Goal: Task Accomplishment & Management: Complete application form

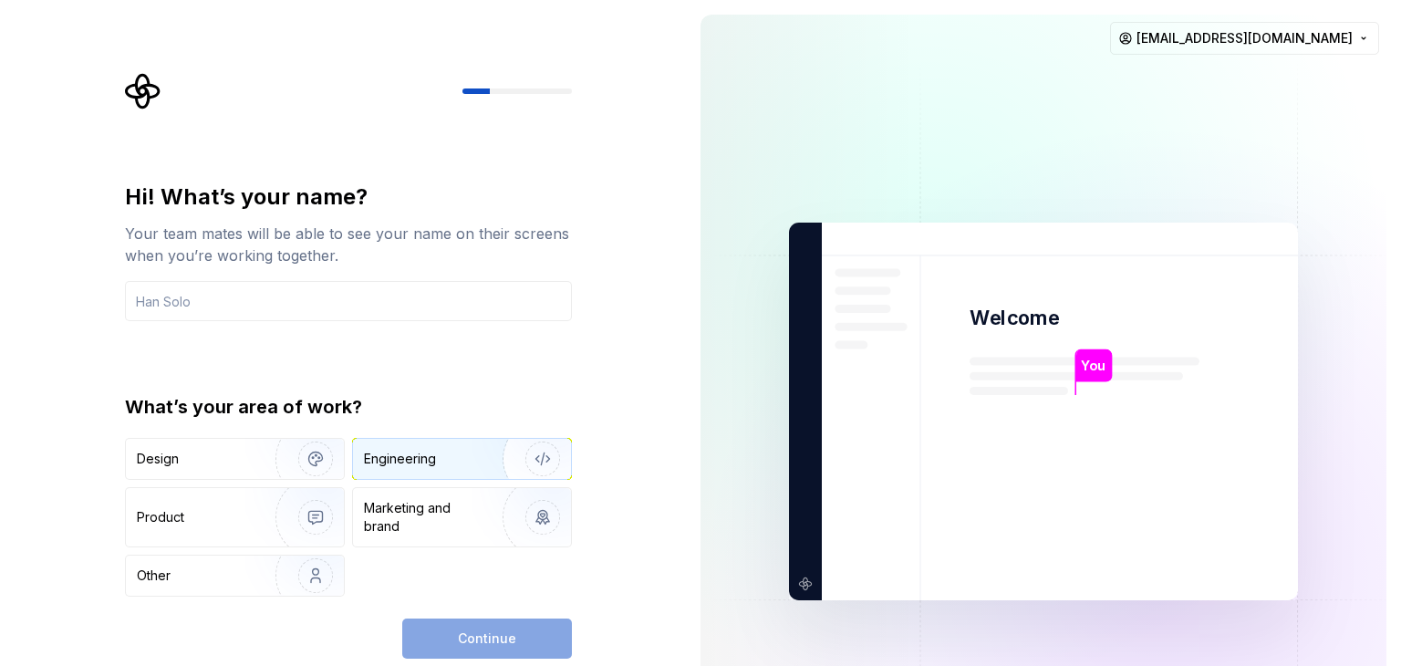
click at [441, 456] on div "Engineering" at bounding box center [436, 459] width 145 height 18
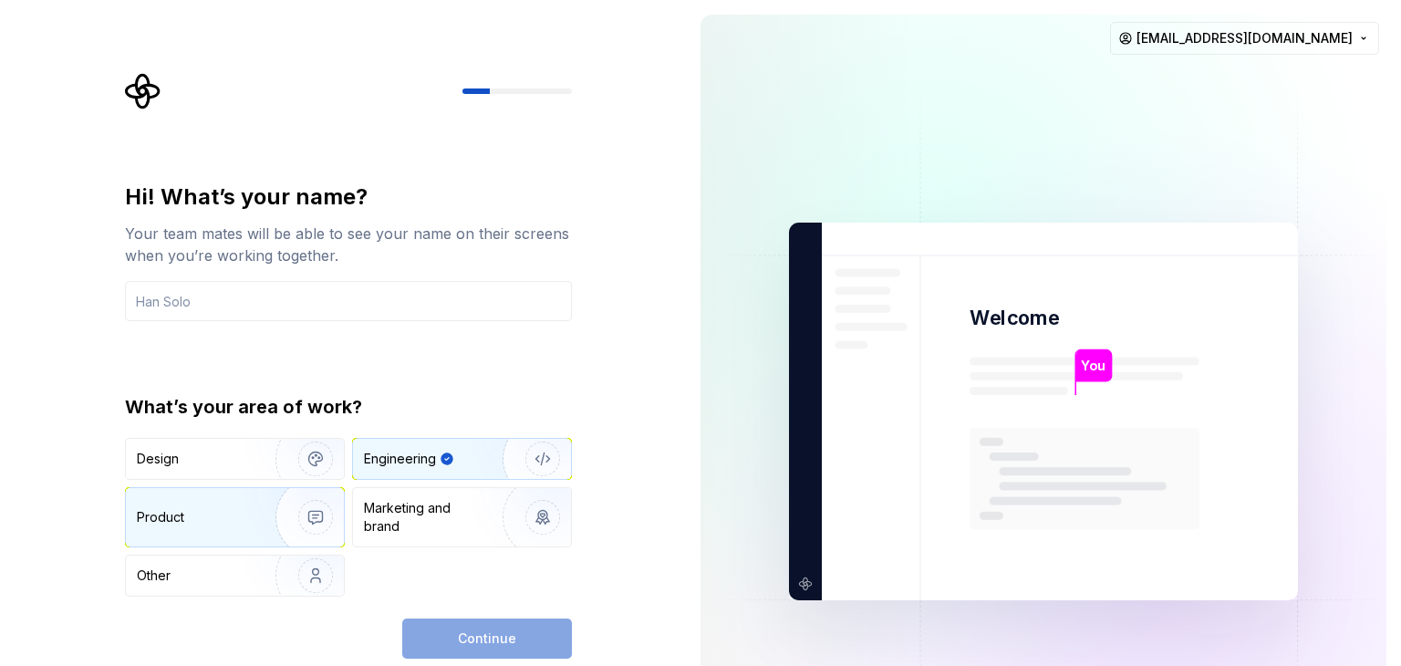
click at [278, 509] on img "button" at bounding box center [303, 517] width 117 height 122
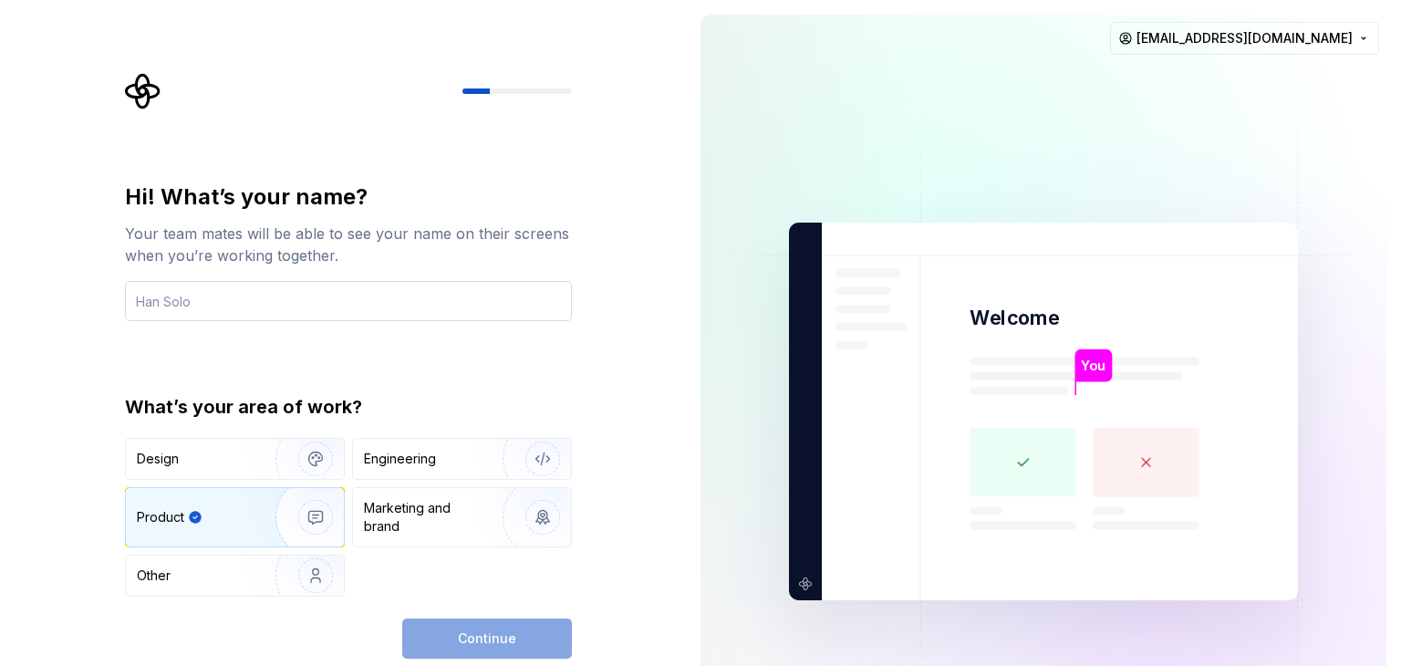
click at [253, 318] on input "text" at bounding box center [348, 301] width 447 height 40
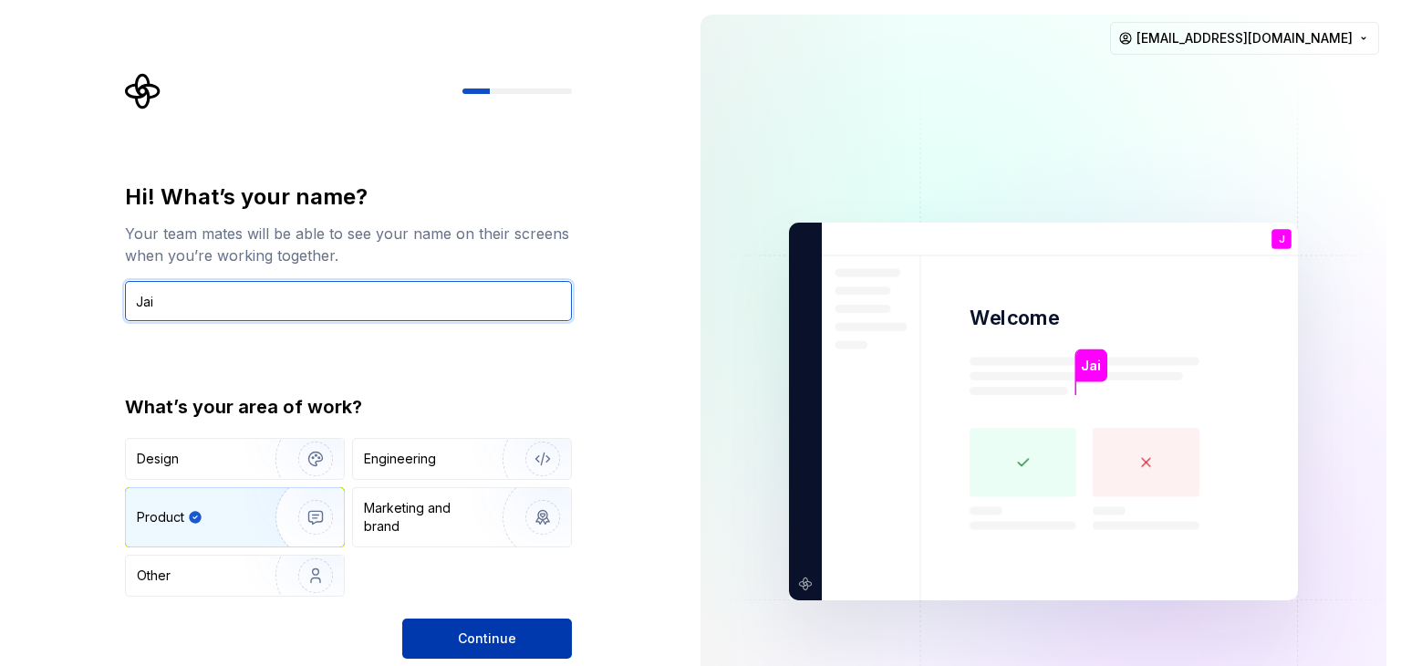
type input "Jai"
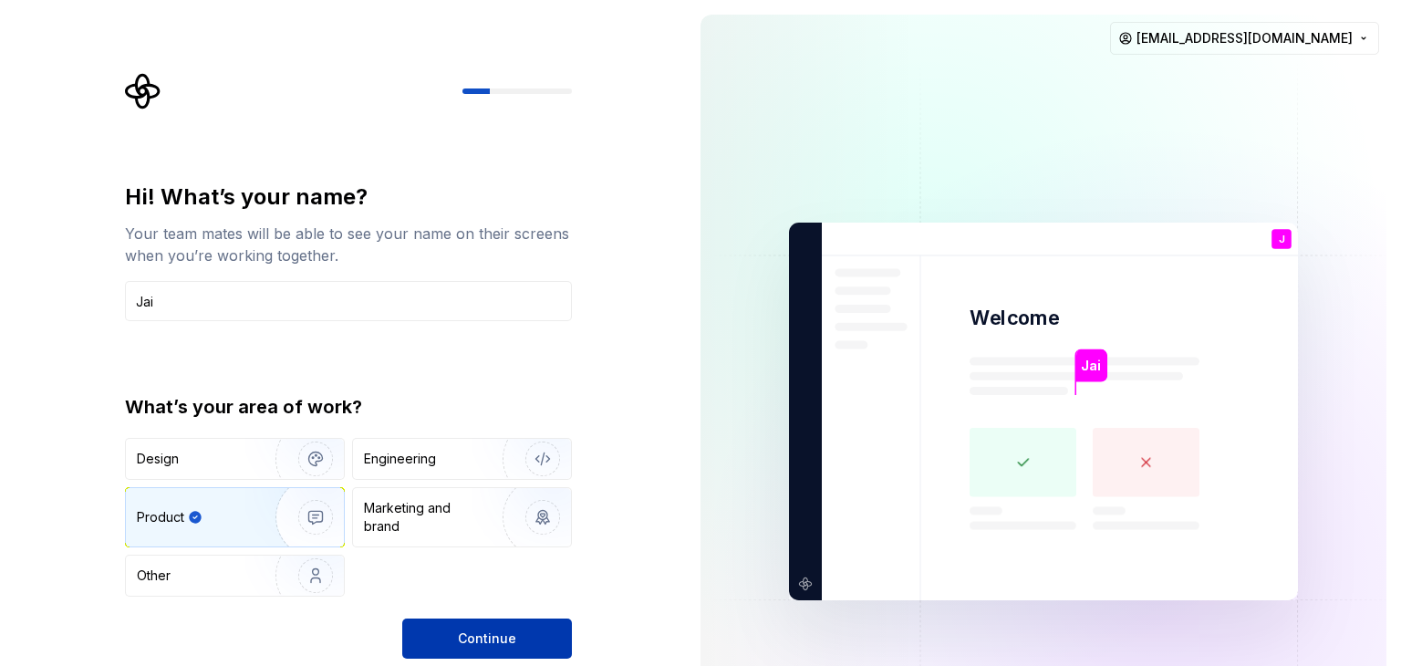
click at [467, 643] on span "Continue" at bounding box center [487, 638] width 58 height 18
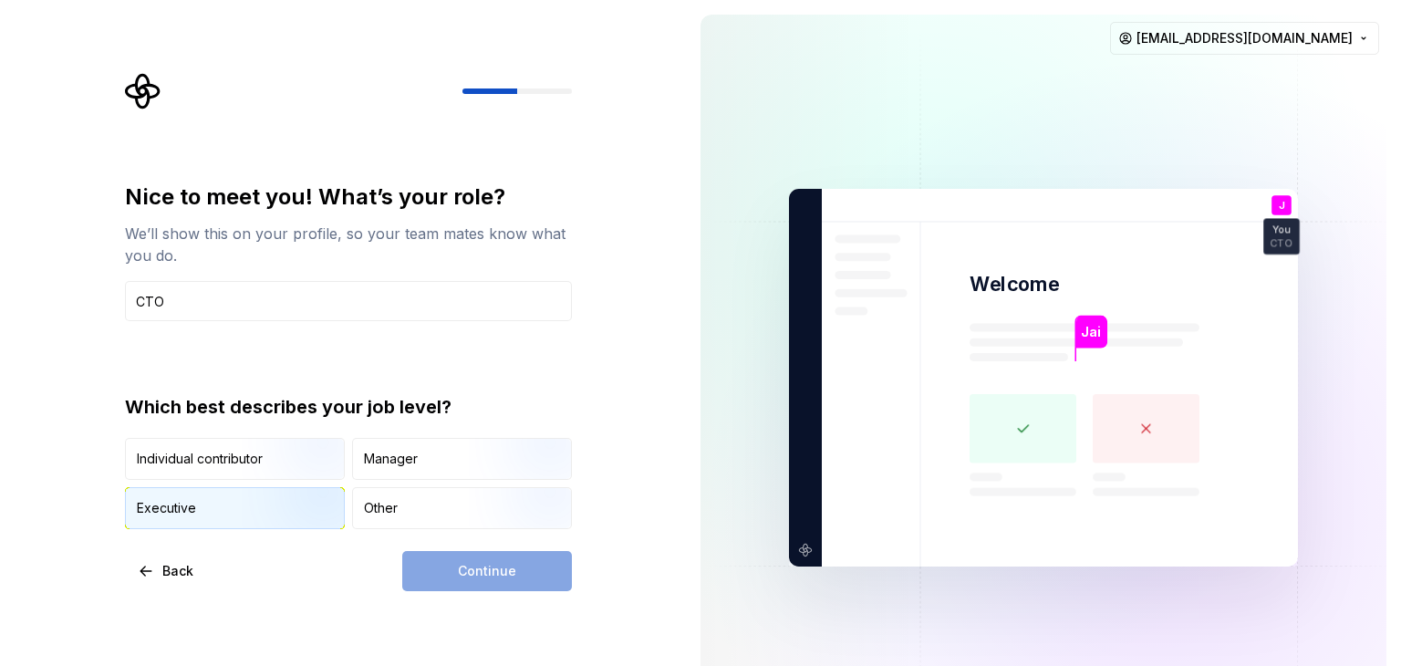
type input "CTO"
click at [198, 504] on div "Executive" at bounding box center [235, 508] width 218 height 40
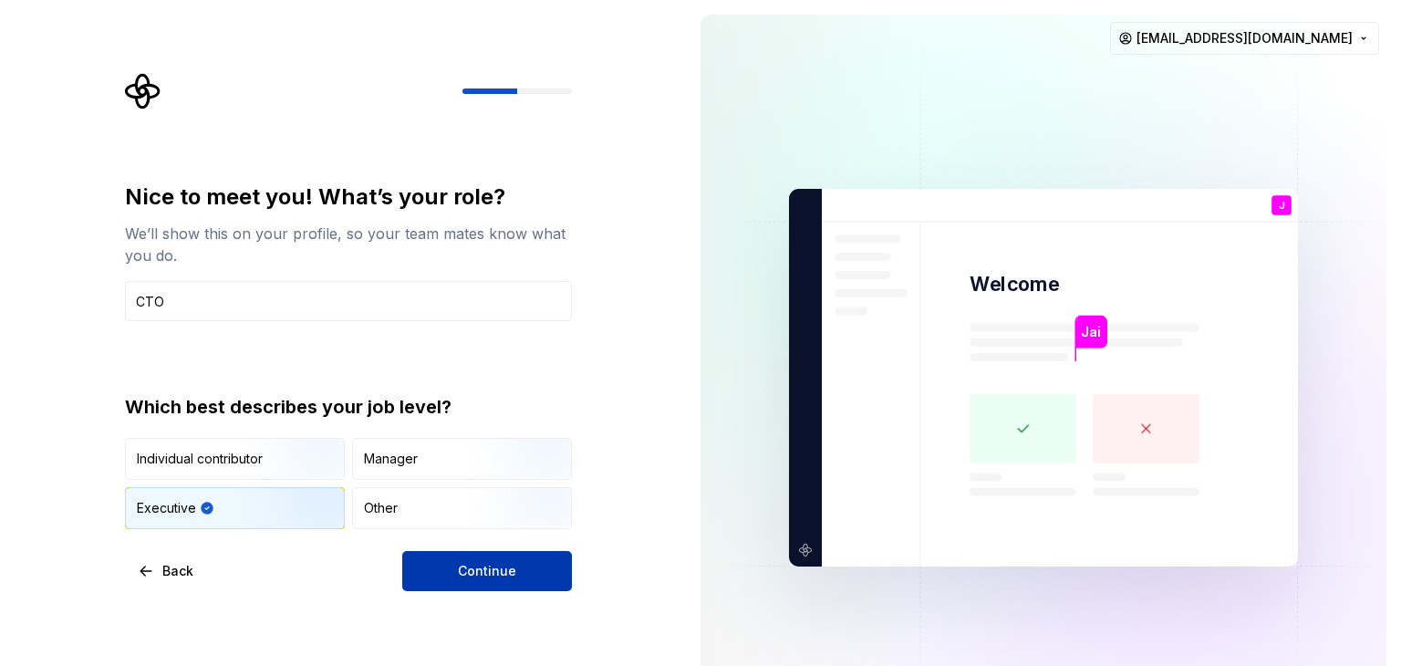
click at [517, 580] on button "Continue" at bounding box center [487, 571] width 170 height 40
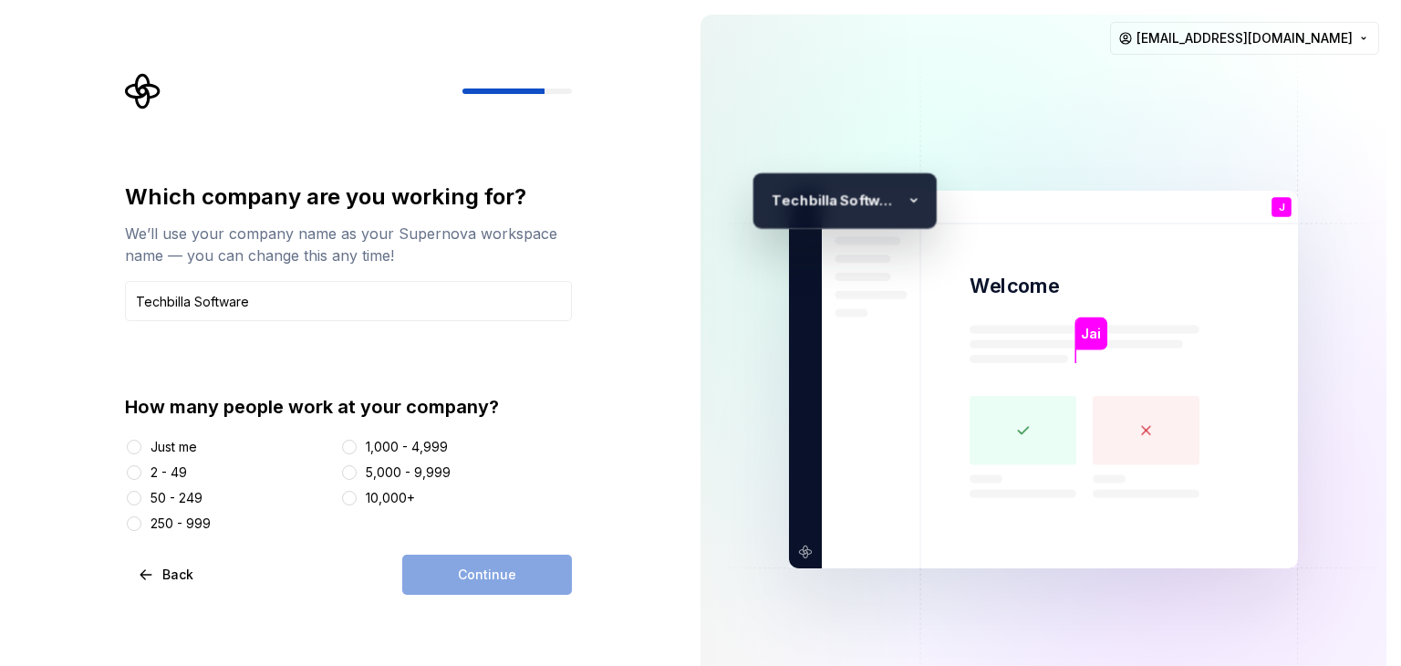
type input "Techbilla Software"
click at [160, 471] on div "2 - 49" at bounding box center [168, 472] width 36 height 18
click at [141, 471] on button "2 - 49" at bounding box center [134, 472] width 15 height 15
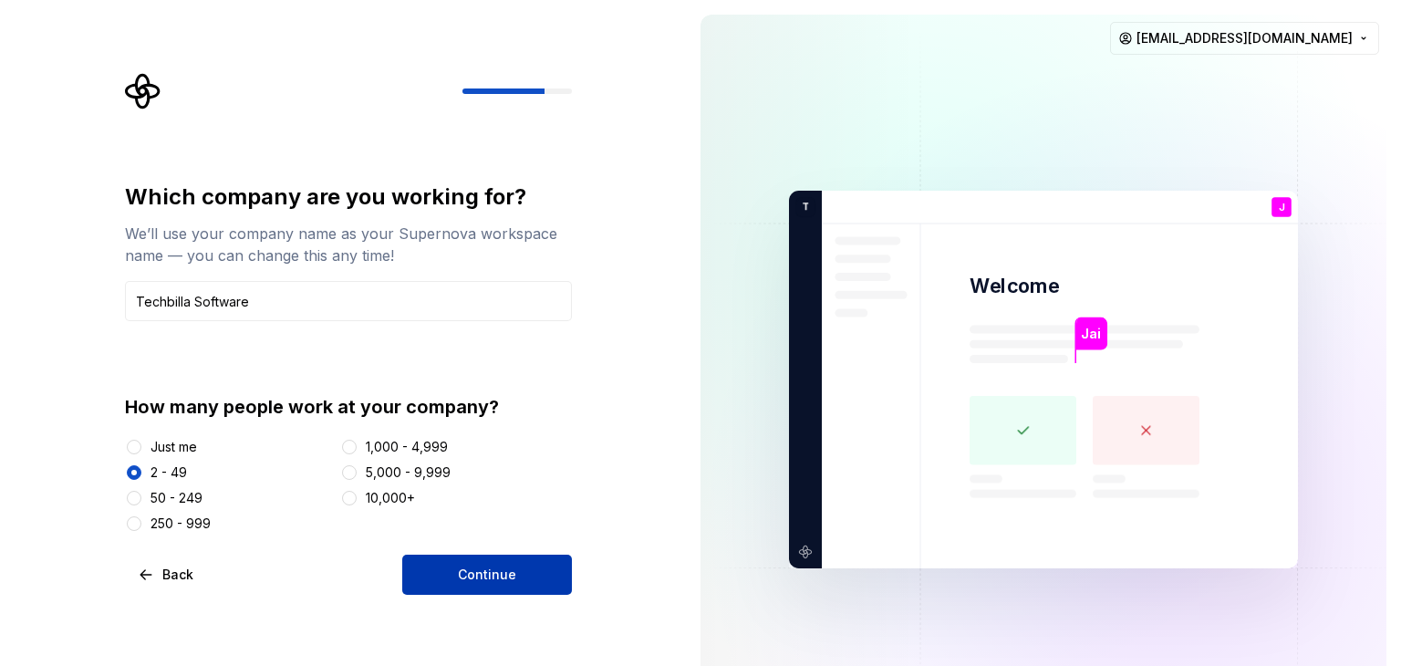
click at [471, 577] on span "Continue" at bounding box center [487, 574] width 58 height 18
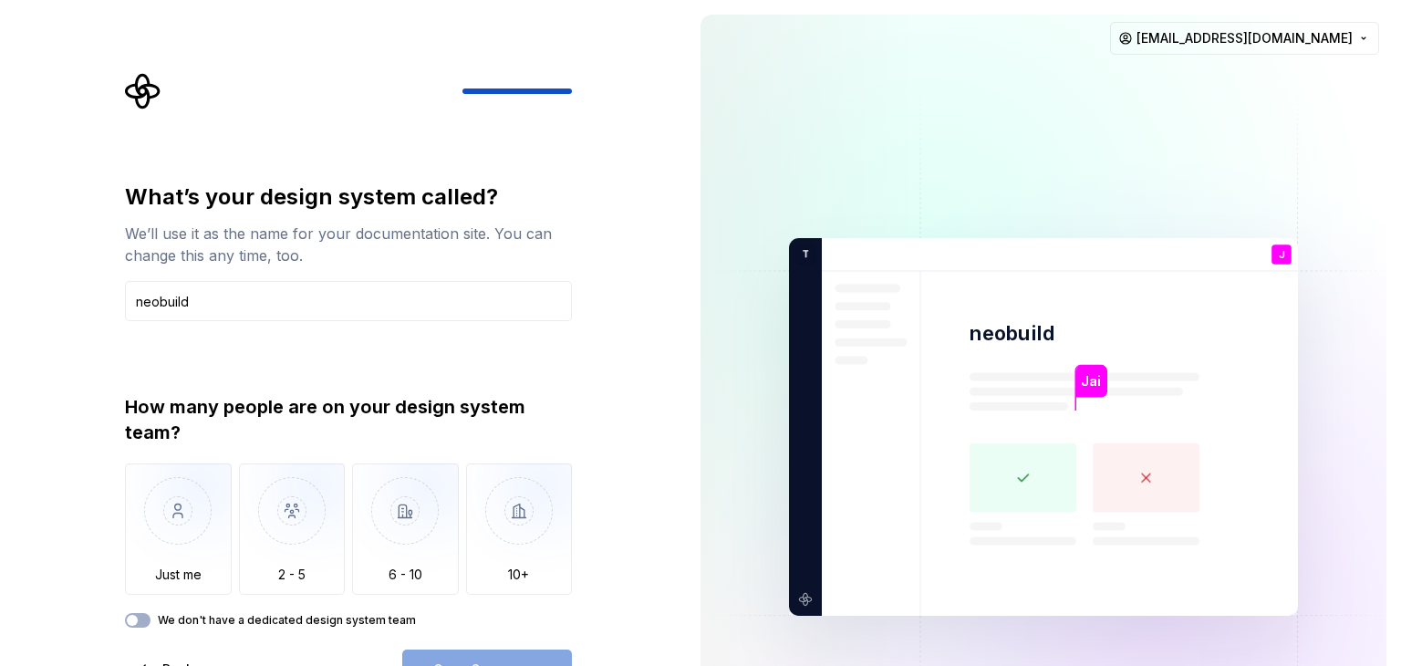
type input "neobuild"
click at [623, 402] on div "What’s your design system called? We’ll use it as the name for your documentati…" at bounding box center [343, 426] width 686 height 853
click at [299, 517] on img "button" at bounding box center [292, 524] width 107 height 122
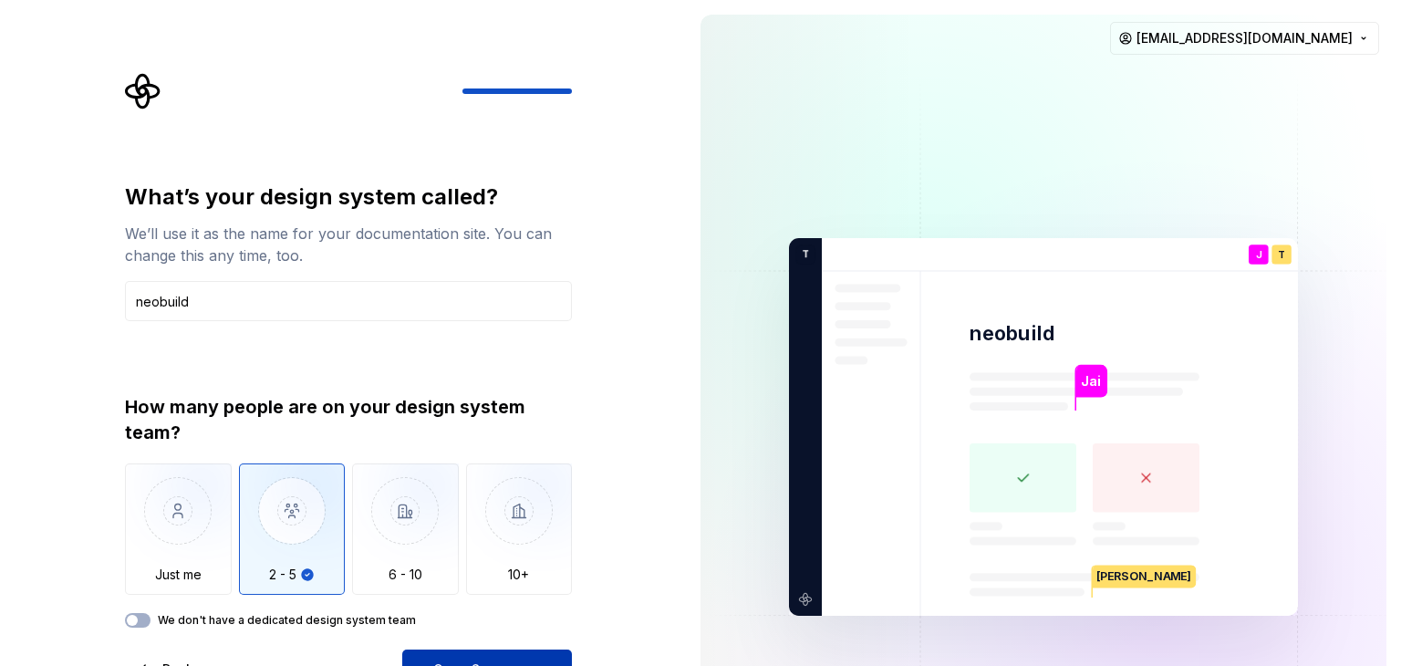
click at [502, 656] on button "Open Supernova" at bounding box center [487, 669] width 170 height 40
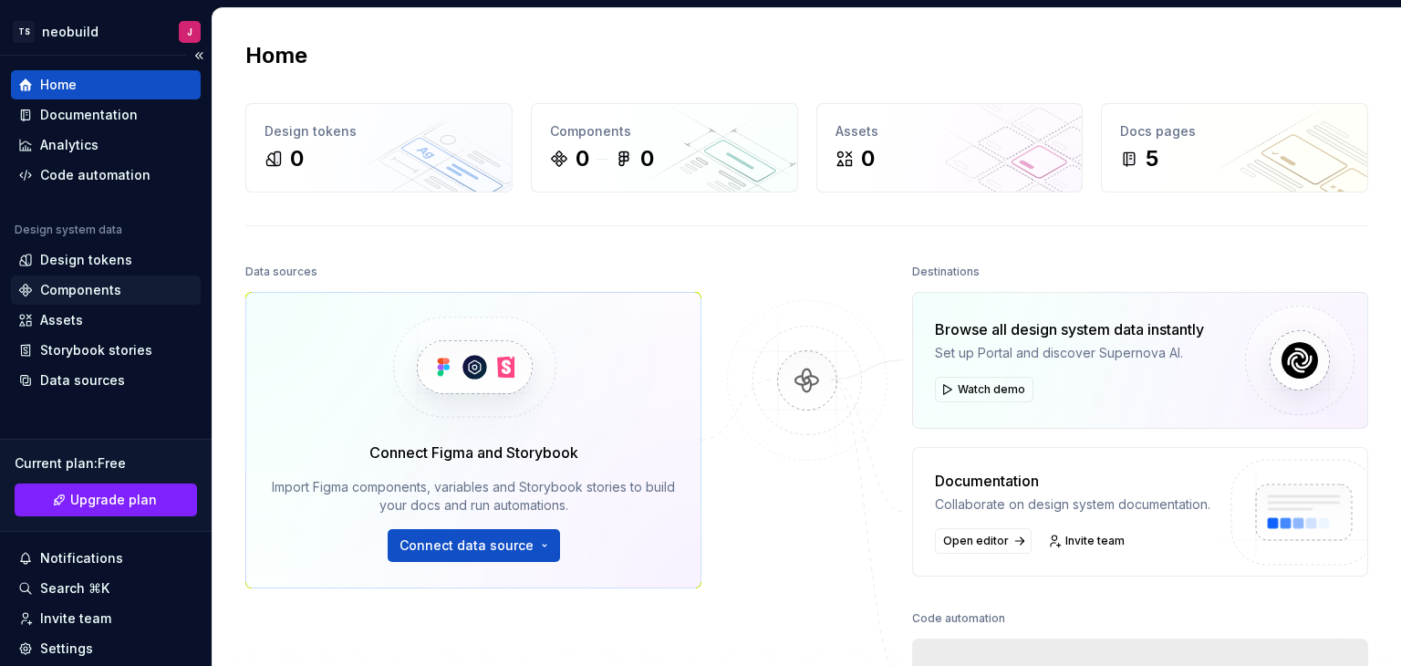
click at [106, 284] on div "Components" at bounding box center [80, 290] width 81 height 18
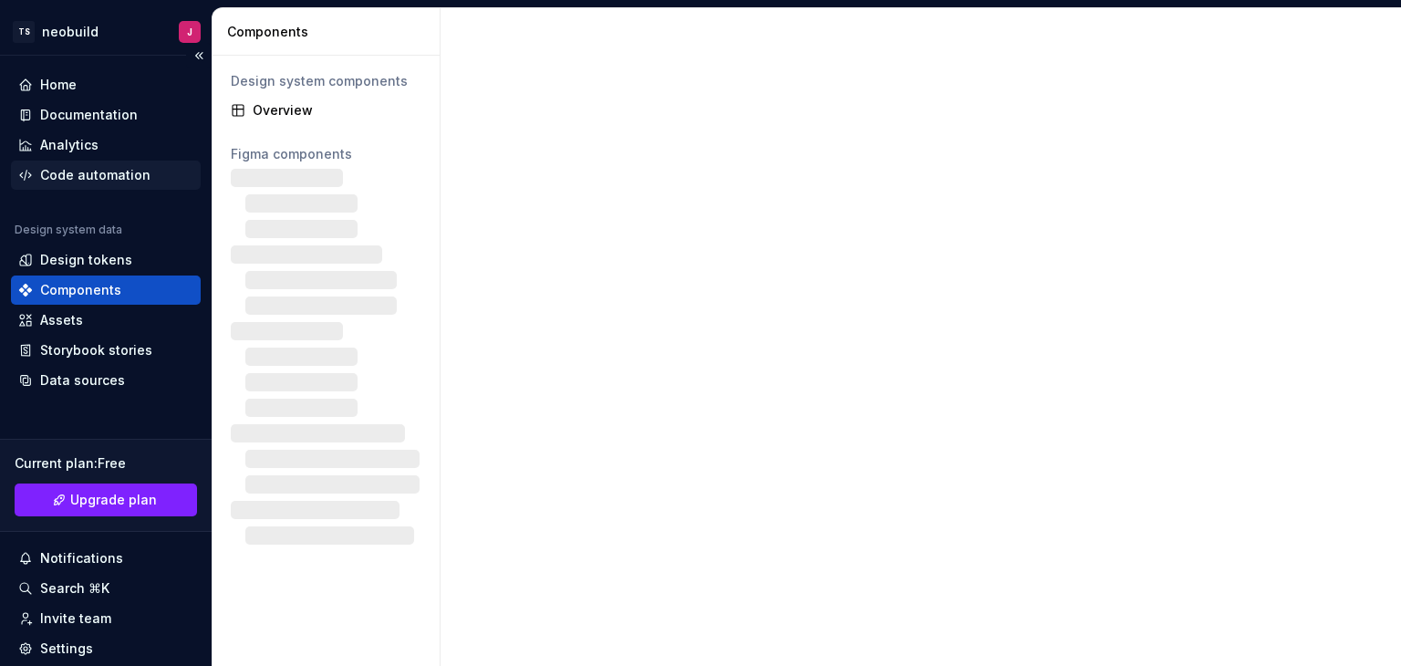
click at [98, 174] on div "Code automation" at bounding box center [95, 175] width 110 height 18
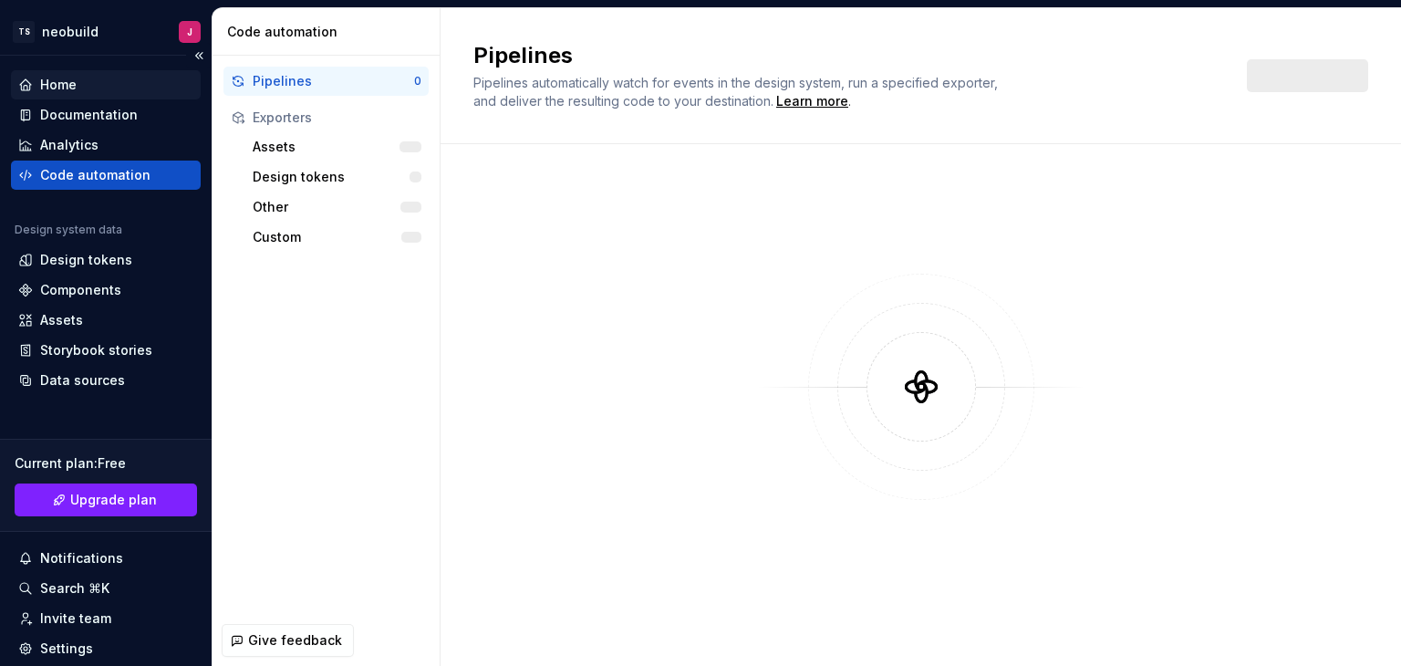
click at [58, 85] on div "Home" at bounding box center [58, 85] width 36 height 18
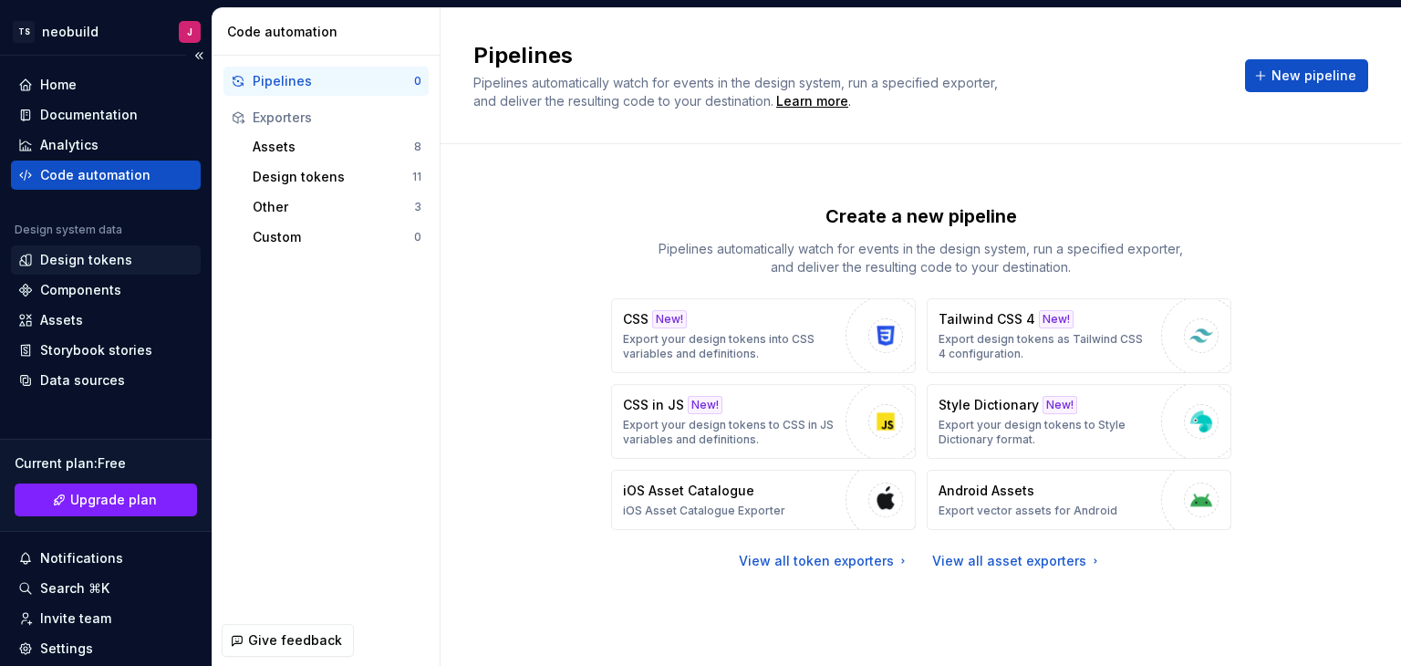
click at [75, 259] on div "Design tokens" at bounding box center [86, 260] width 92 height 18
